Goal: Information Seeking & Learning: Learn about a topic

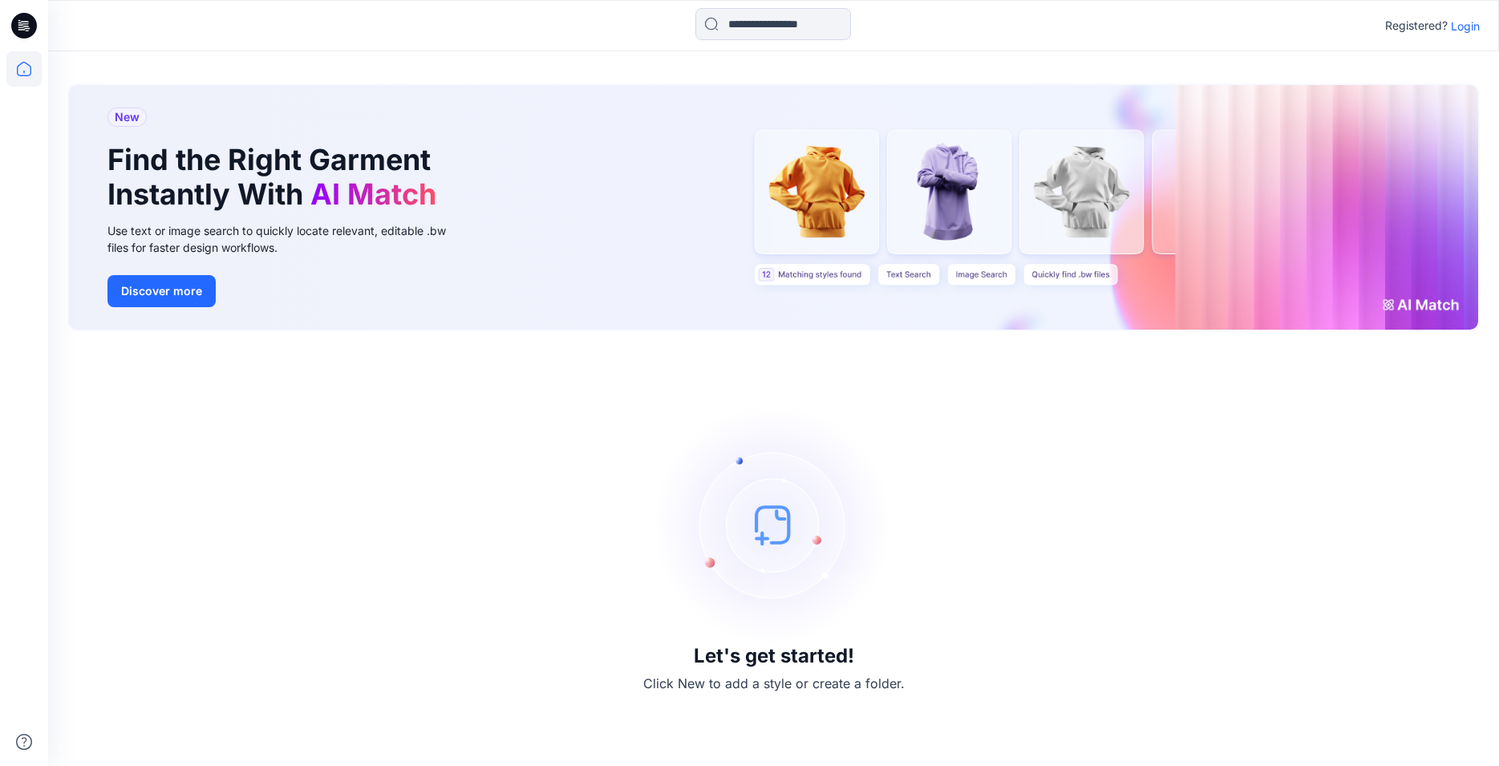
click at [1461, 26] on p "Login" at bounding box center [1465, 26] width 29 height 17
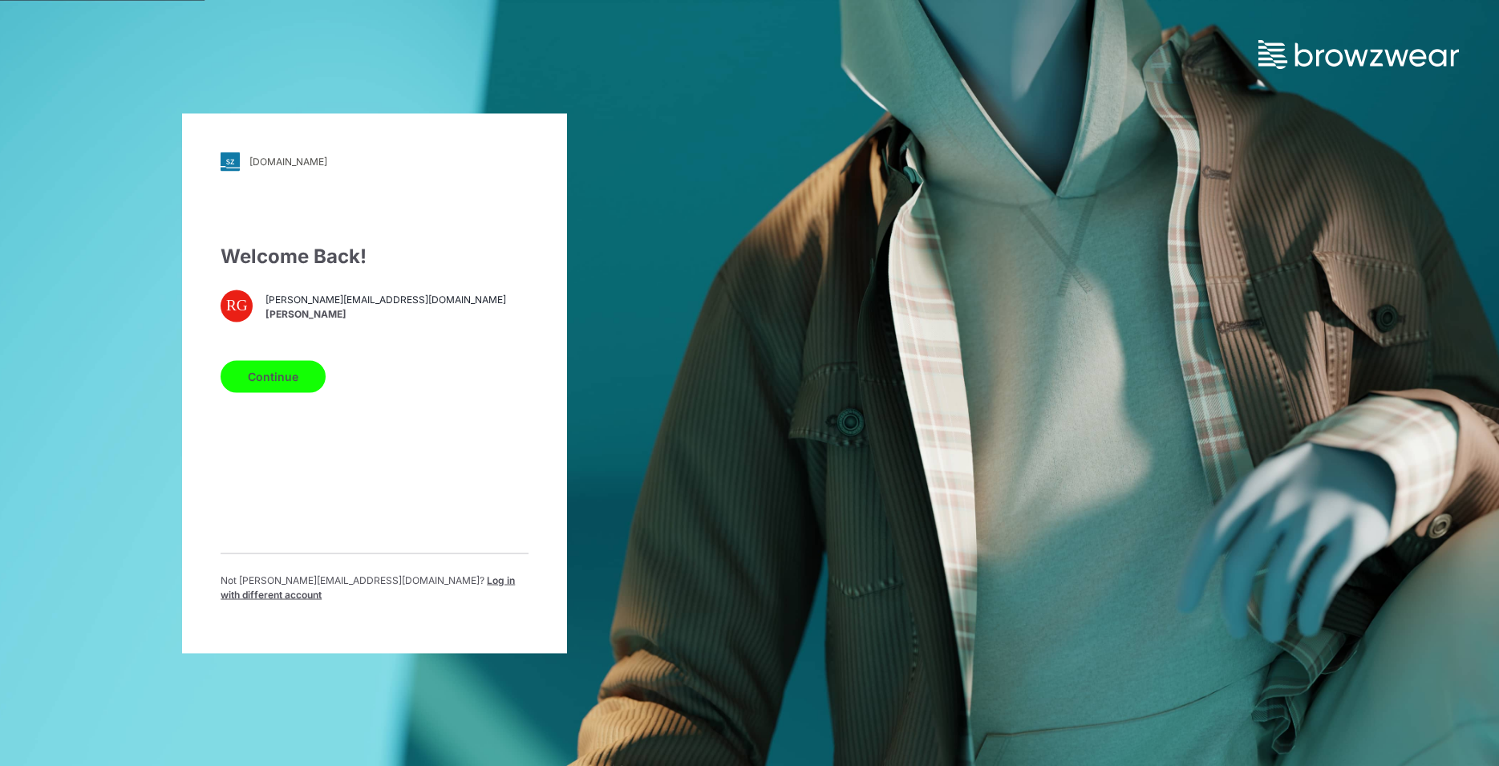
click at [291, 382] on button "Continue" at bounding box center [273, 376] width 105 height 32
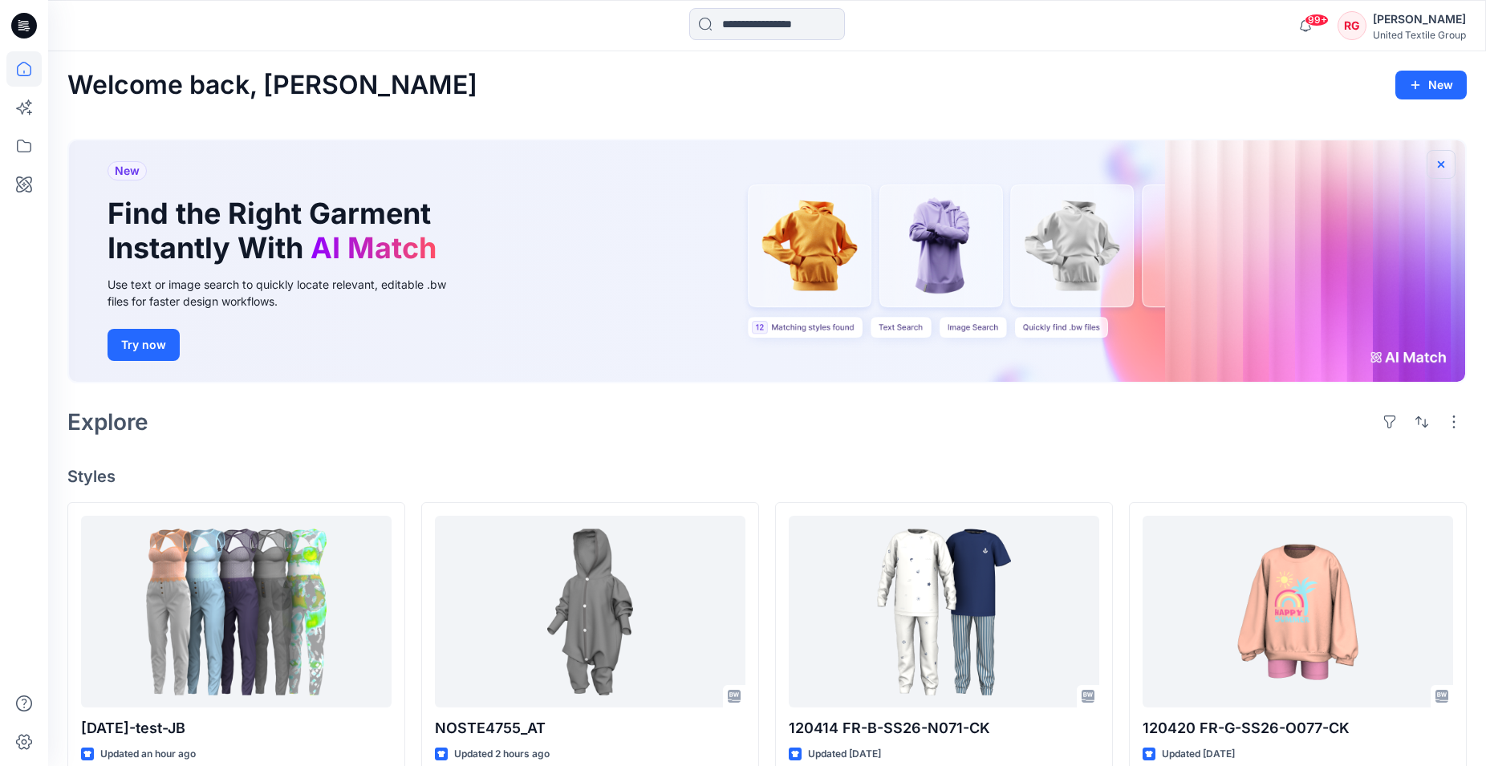
click at [1446, 161] on icon "button" at bounding box center [1440, 164] width 13 height 13
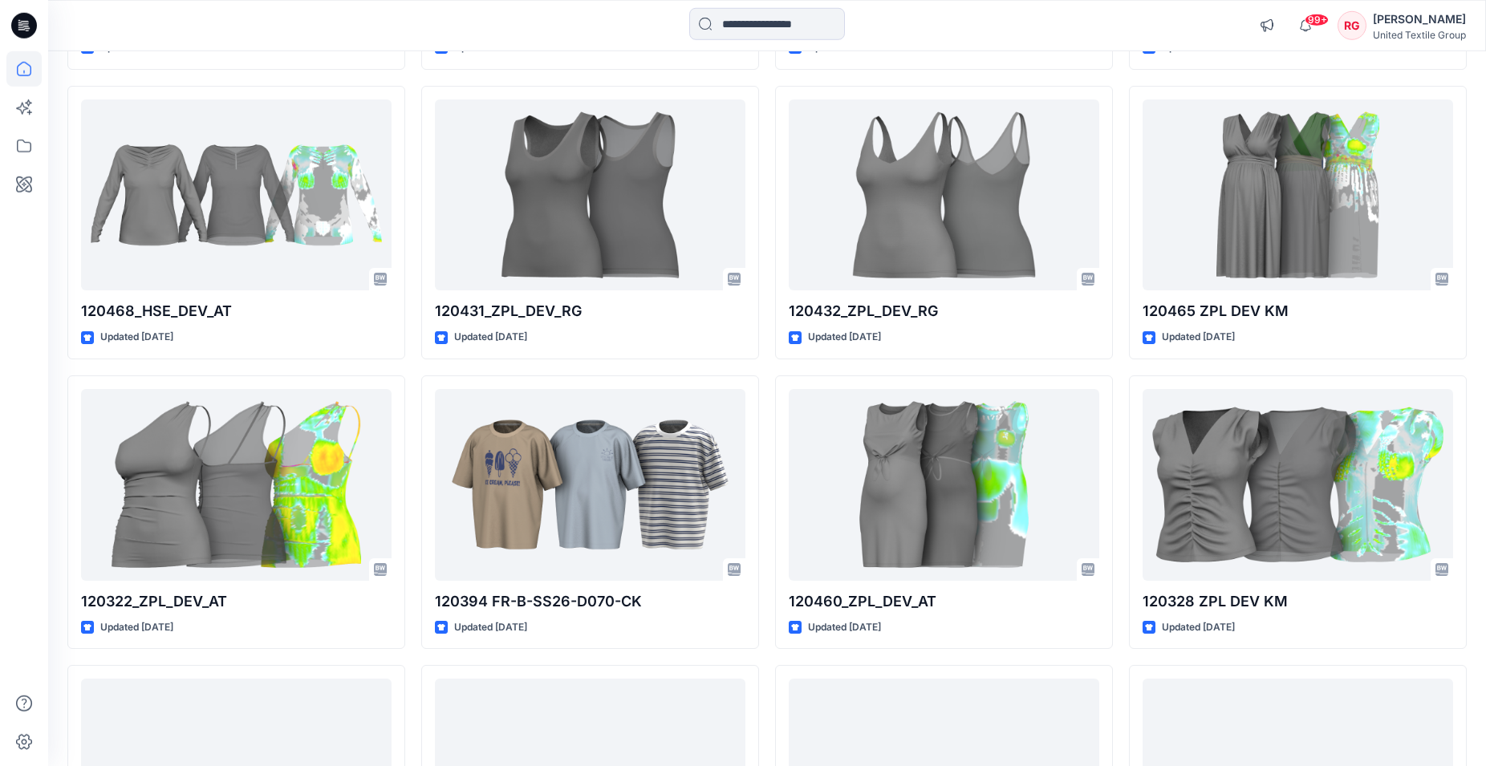
scroll to position [1668, 0]
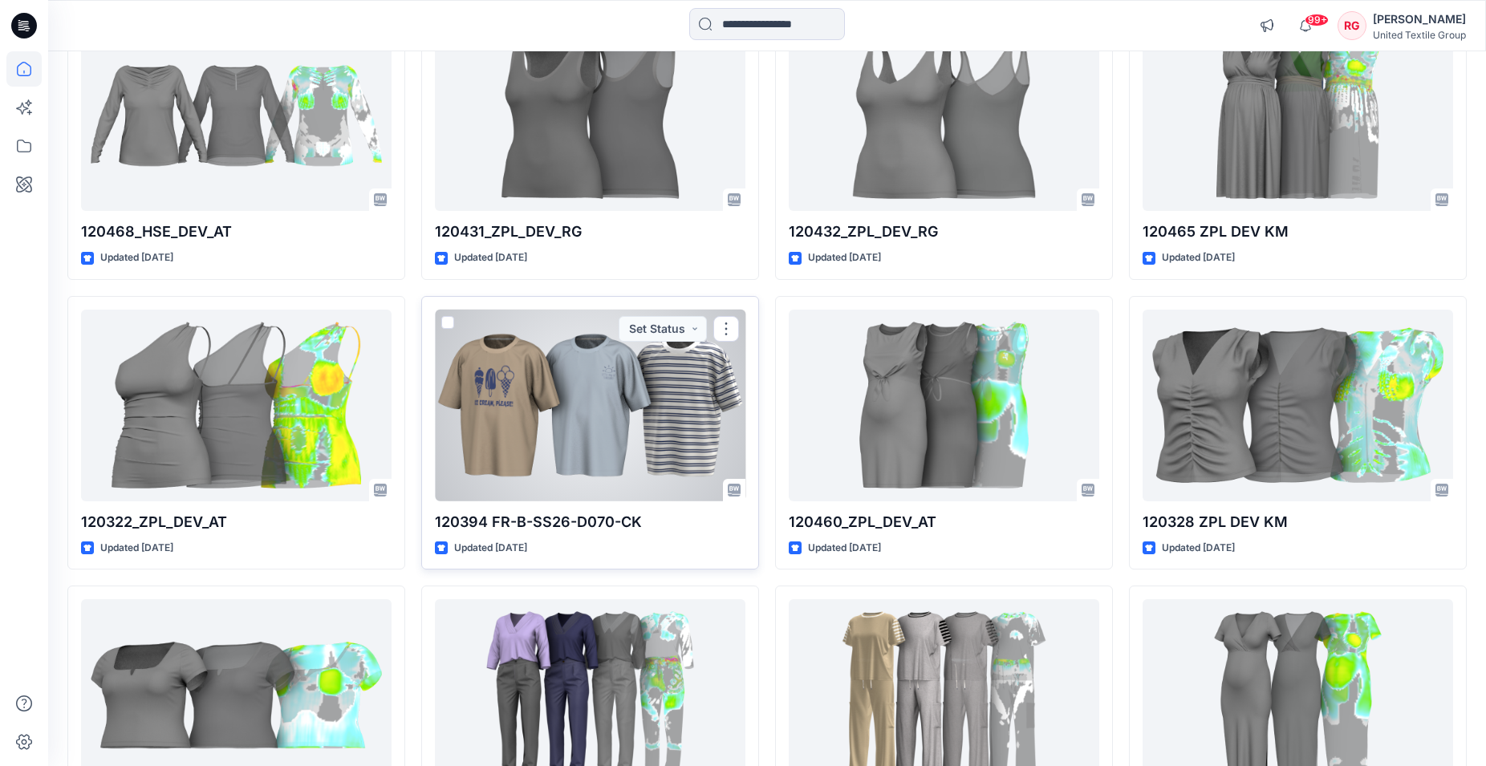
click at [562, 385] on div at bounding box center [590, 406] width 310 height 192
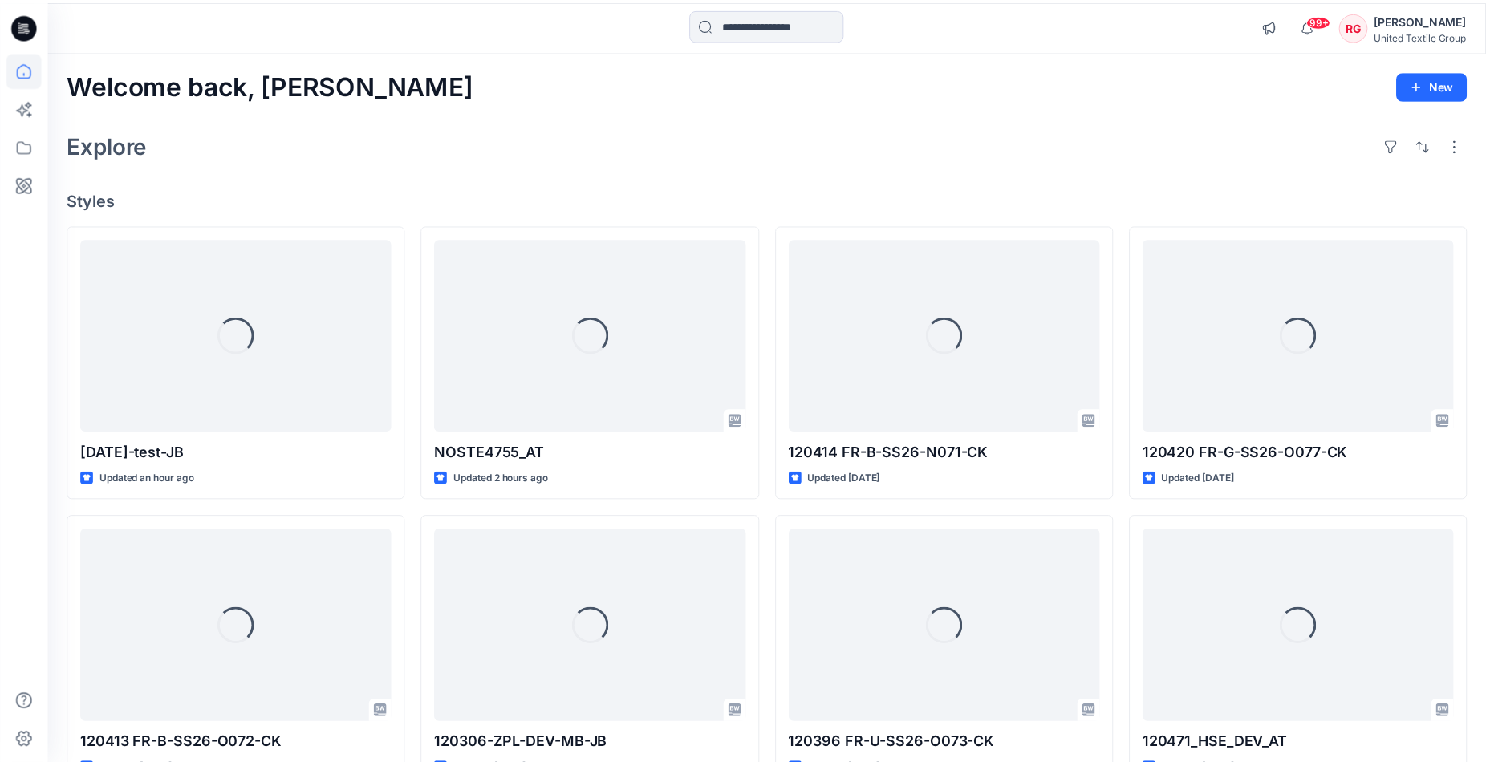
scroll to position [1668, 0]
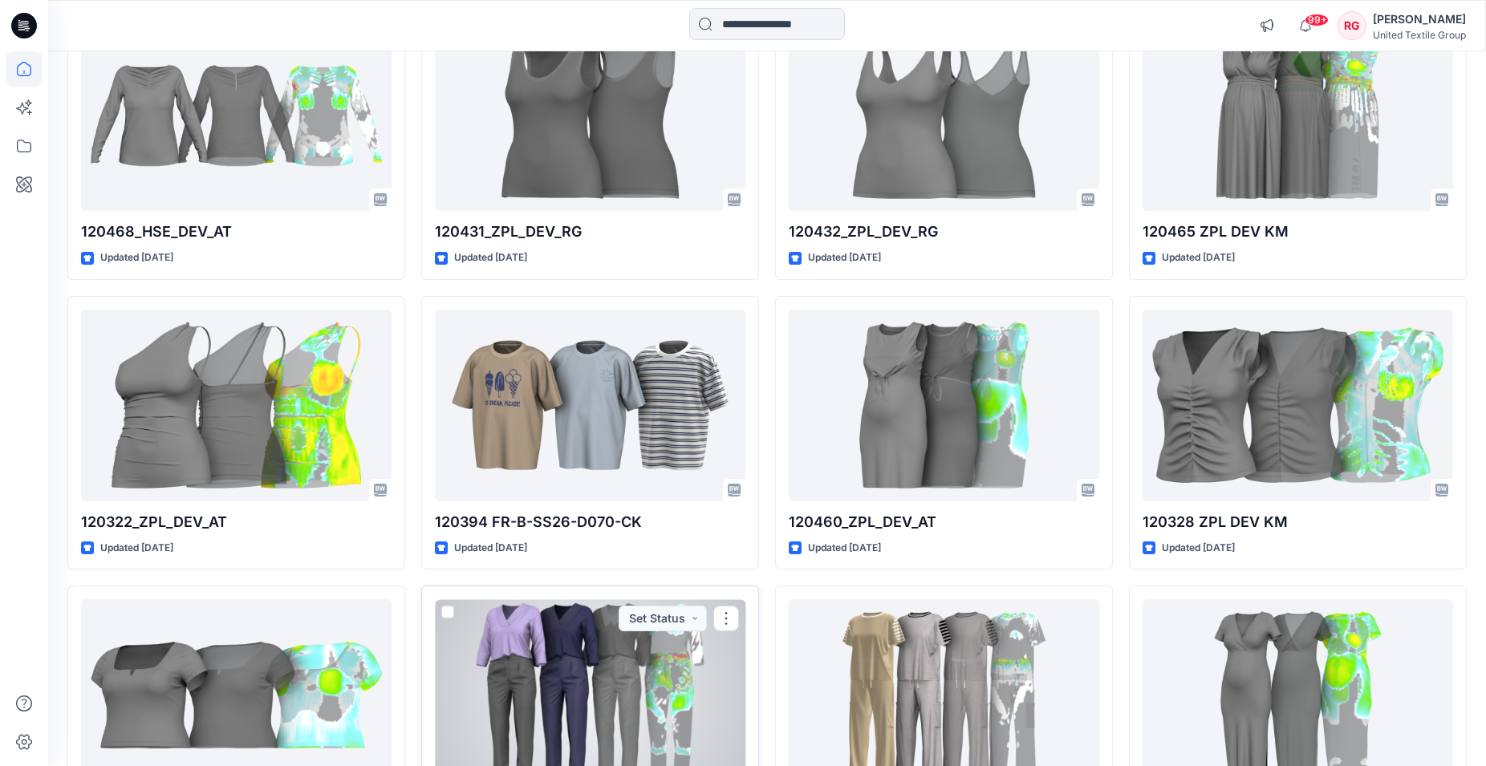
click at [638, 666] on div at bounding box center [590, 695] width 310 height 192
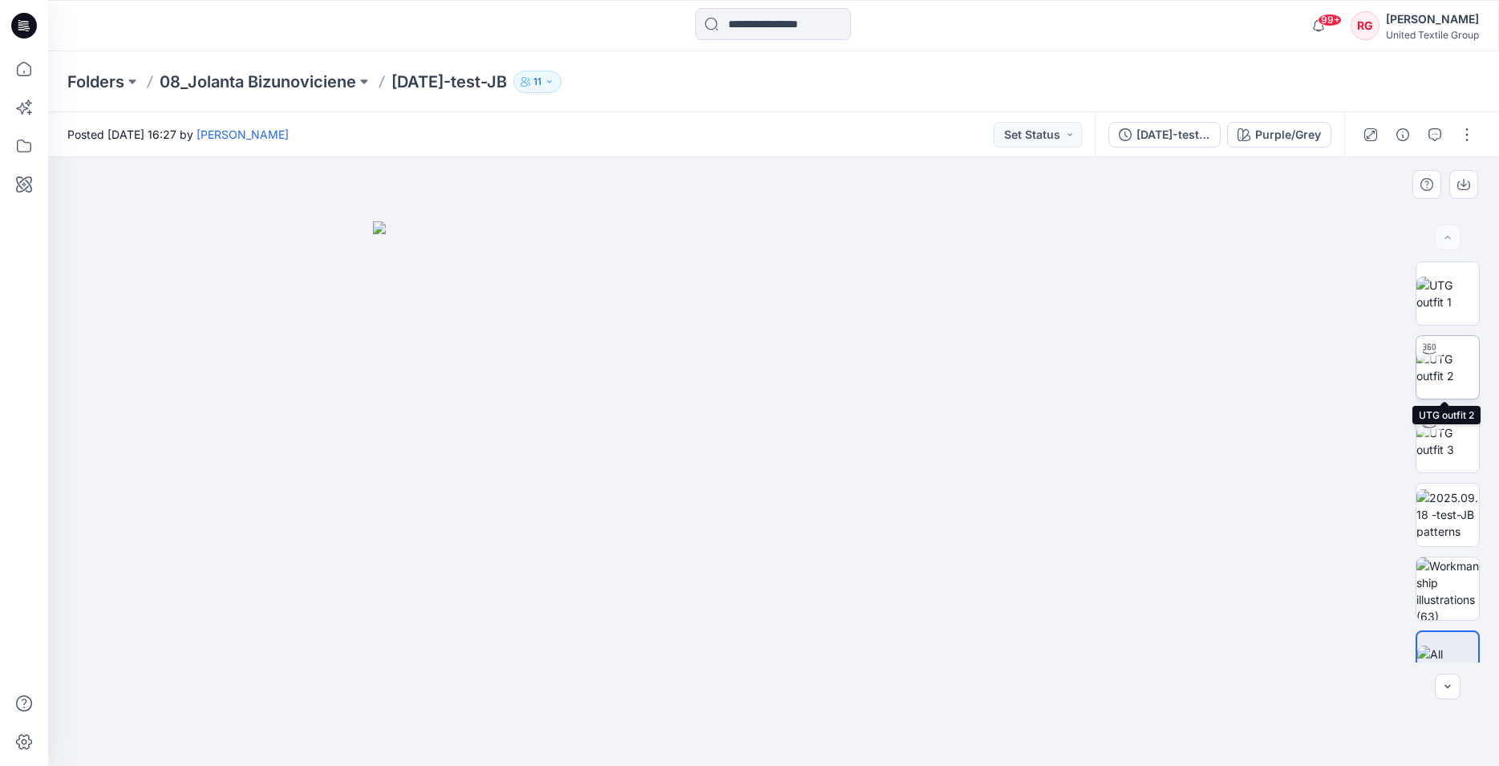
click at [1445, 367] on img at bounding box center [1448, 368] width 63 height 34
drag, startPoint x: 813, startPoint y: 250, endPoint x: 842, endPoint y: 499, distance: 250.4
